Goal: Check status: Check status

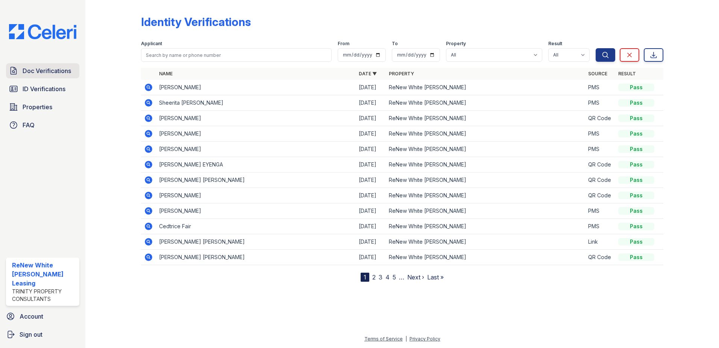
click at [30, 74] on span "Doc Verifications" at bounding box center [47, 70] width 49 height 9
click at [34, 87] on span "ID Verifications" at bounding box center [44, 88] width 43 height 9
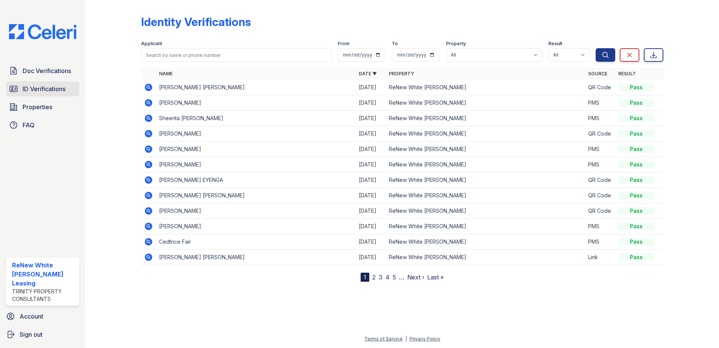
click at [56, 88] on span "ID Verifications" at bounding box center [44, 88] width 43 height 9
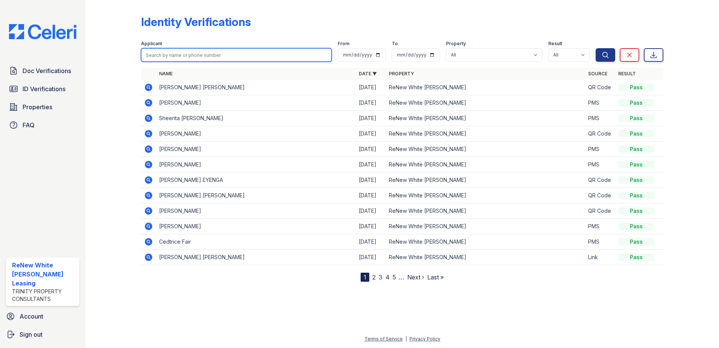
click at [211, 55] on input "search" at bounding box center [236, 55] width 191 height 14
type input "[PERSON_NAME]"
click at [596, 48] on button "Search" at bounding box center [606, 55] width 20 height 14
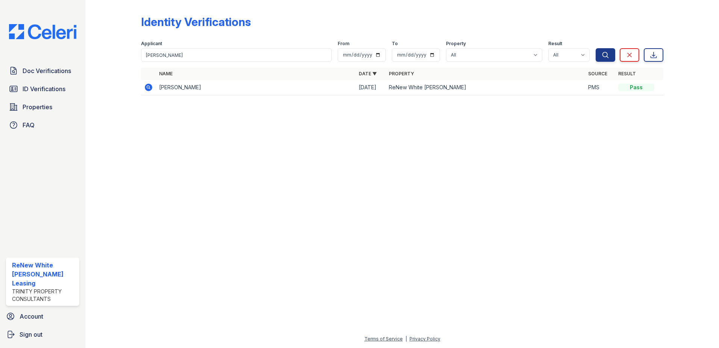
click at [149, 87] on icon at bounding box center [148, 87] width 2 height 2
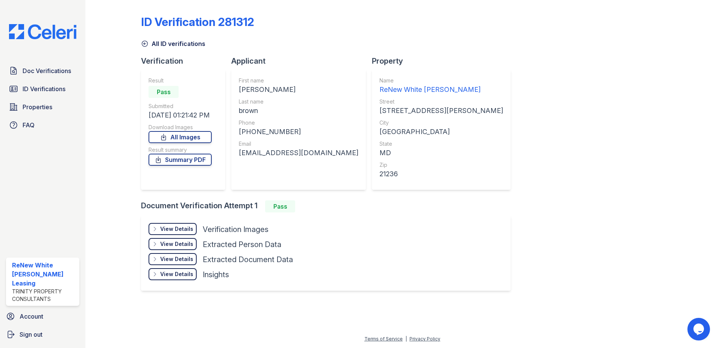
click at [190, 232] on div "View Details" at bounding box center [176, 229] width 33 height 8
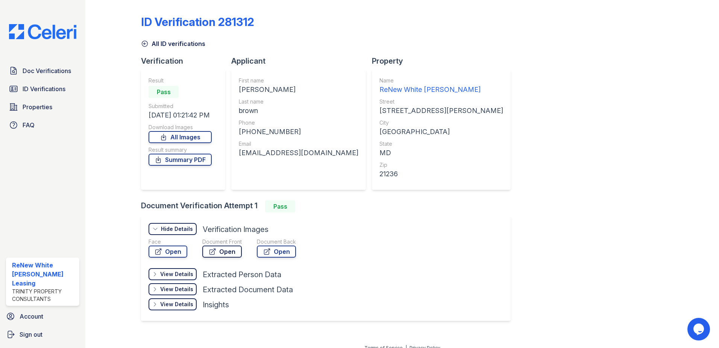
click at [235, 251] on link "Open" at bounding box center [221, 251] width 39 height 12
